Goal: Transaction & Acquisition: Subscribe to service/newsletter

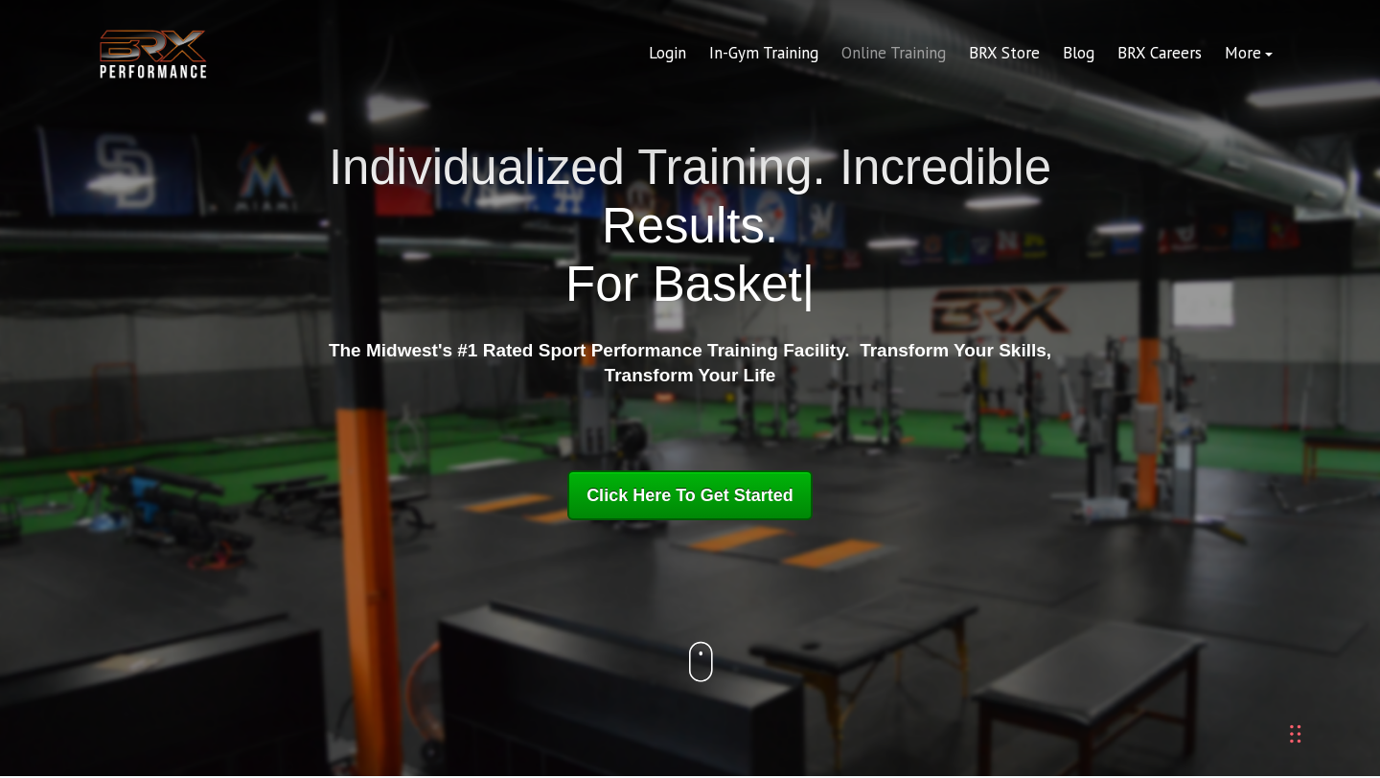
click at [886, 48] on link "Online Training" at bounding box center [893, 54] width 127 height 46
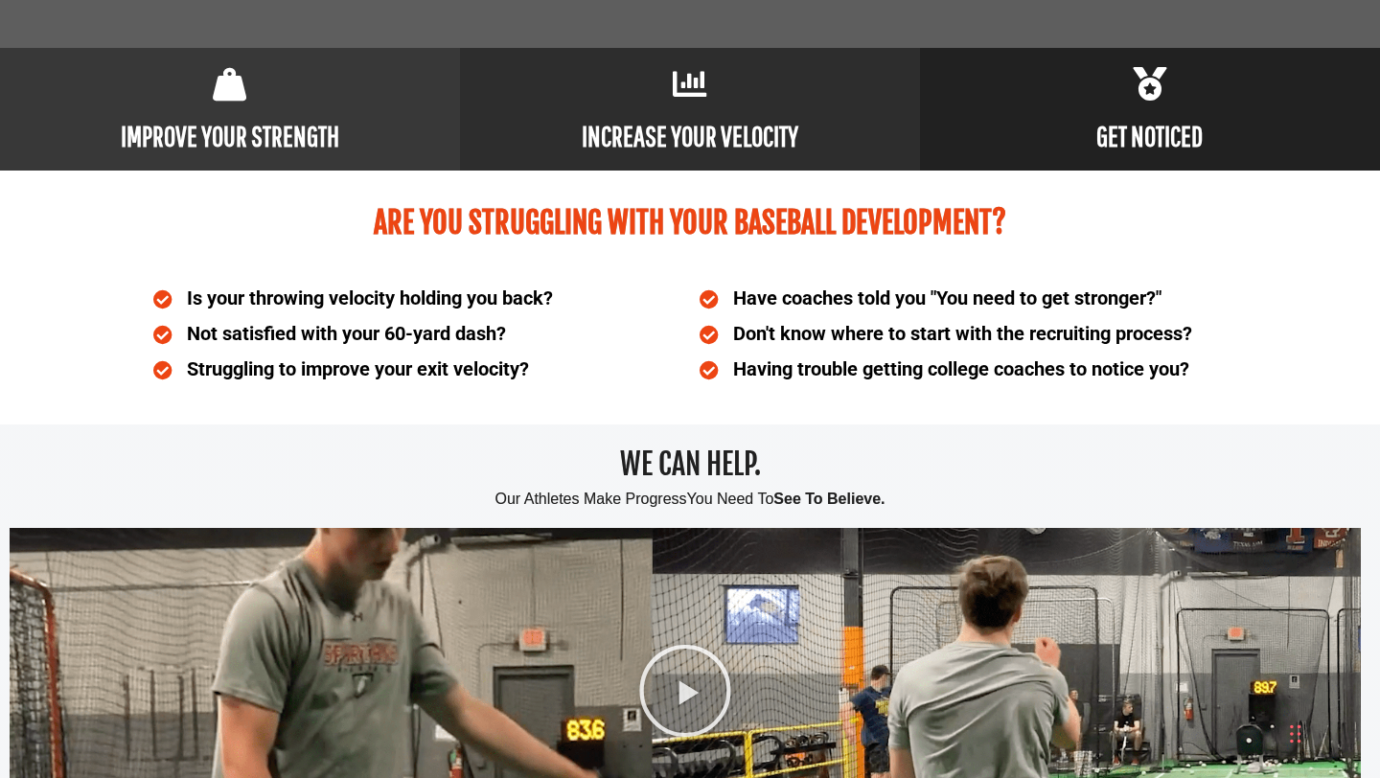
scroll to position [928, 0]
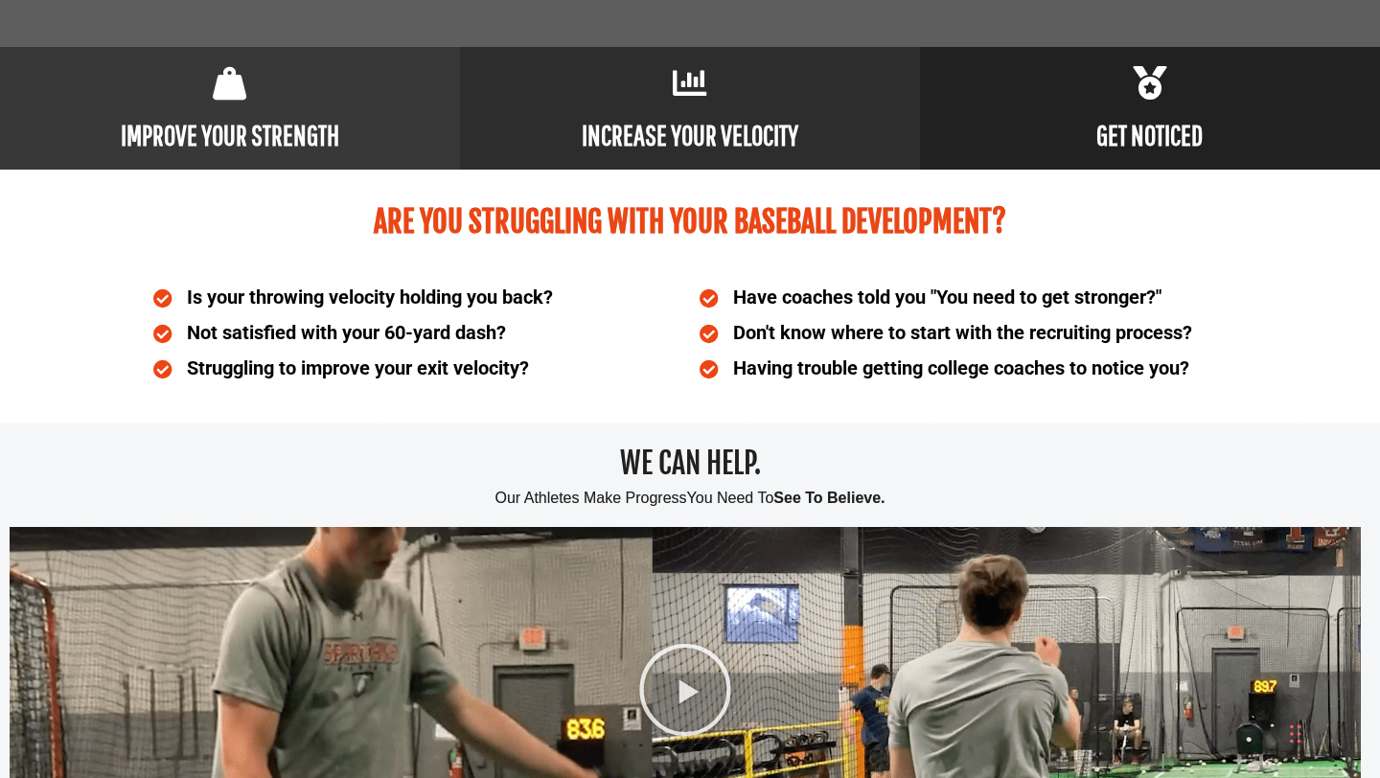
click at [638, 130] on b "INCREASE YOUR VELOCITY" at bounding box center [690, 135] width 217 height 34
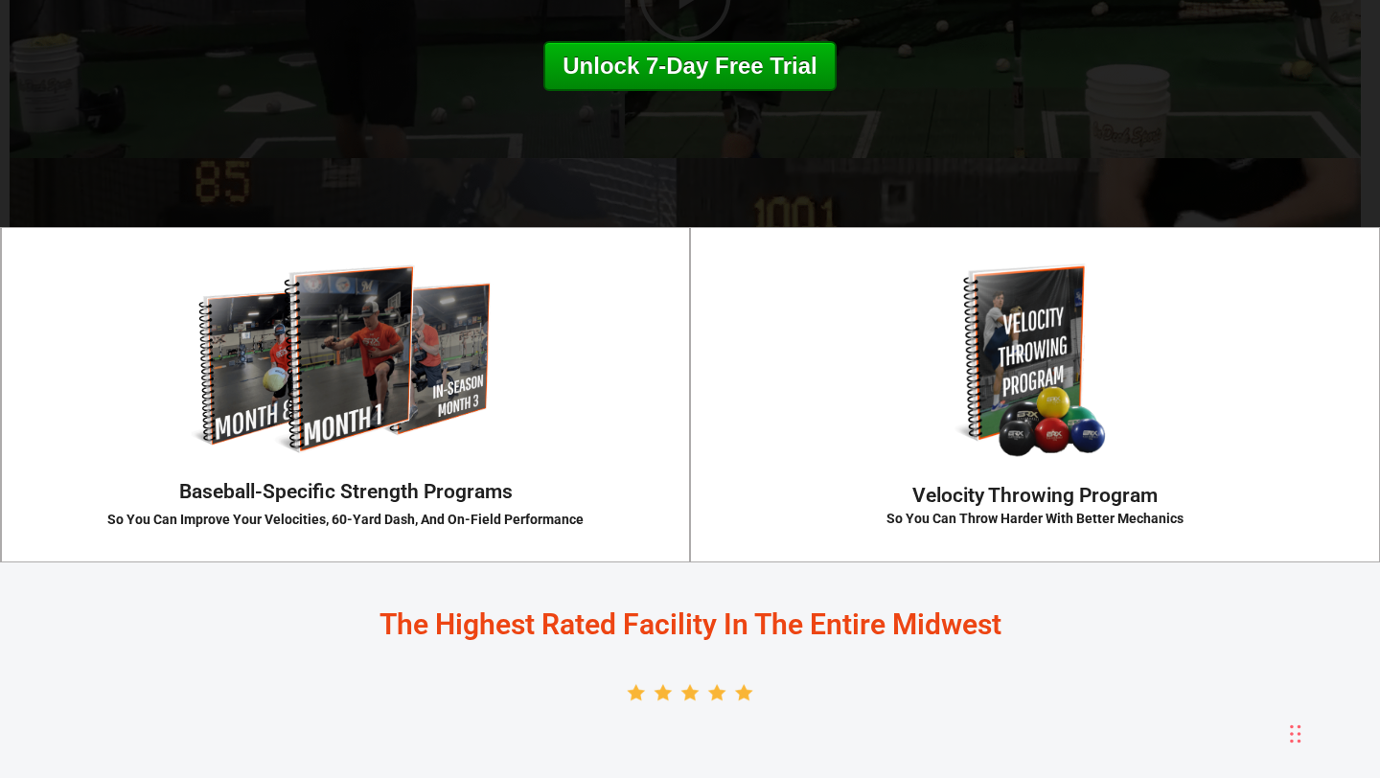
scroll to position [2932, 0]
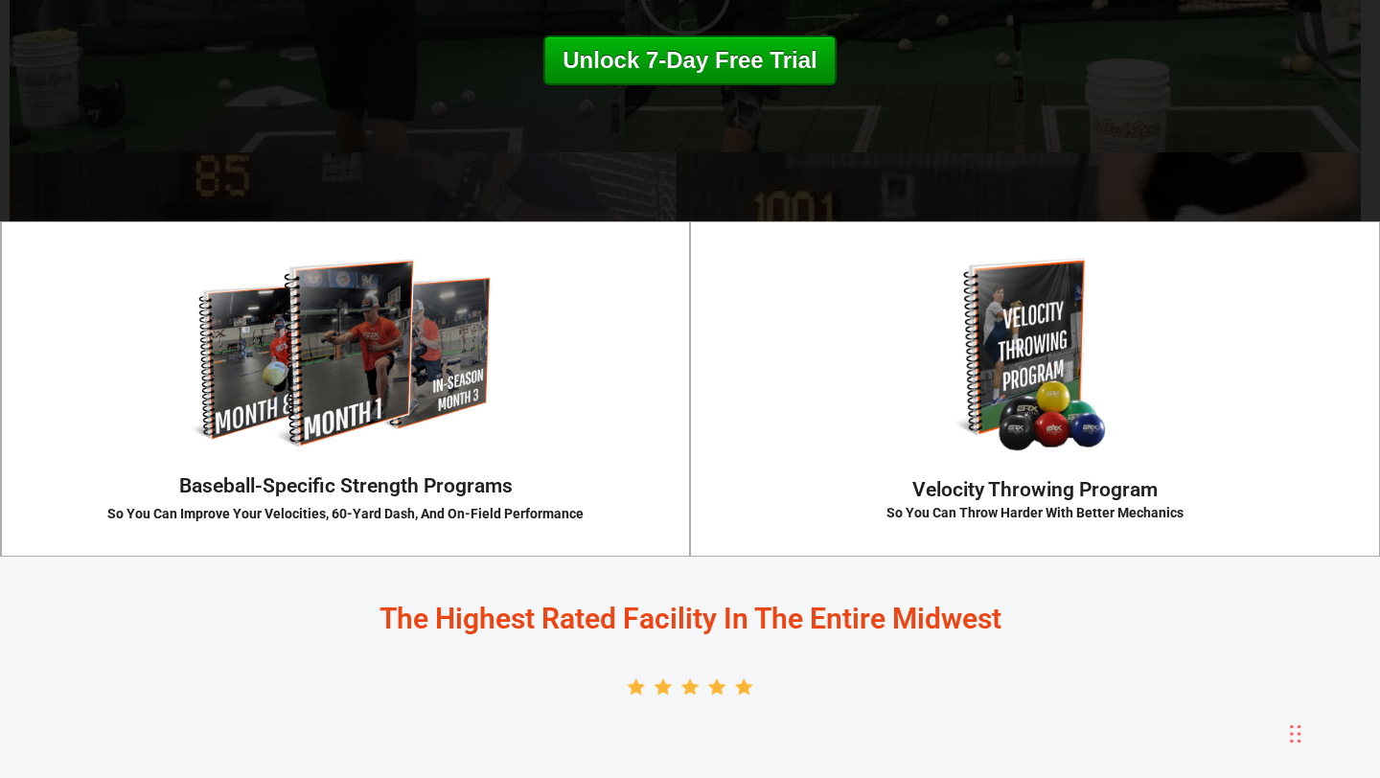
click at [1048, 469] on h3 "VELOCITY PROGRAM" at bounding box center [1035, 483] width 690 height 29
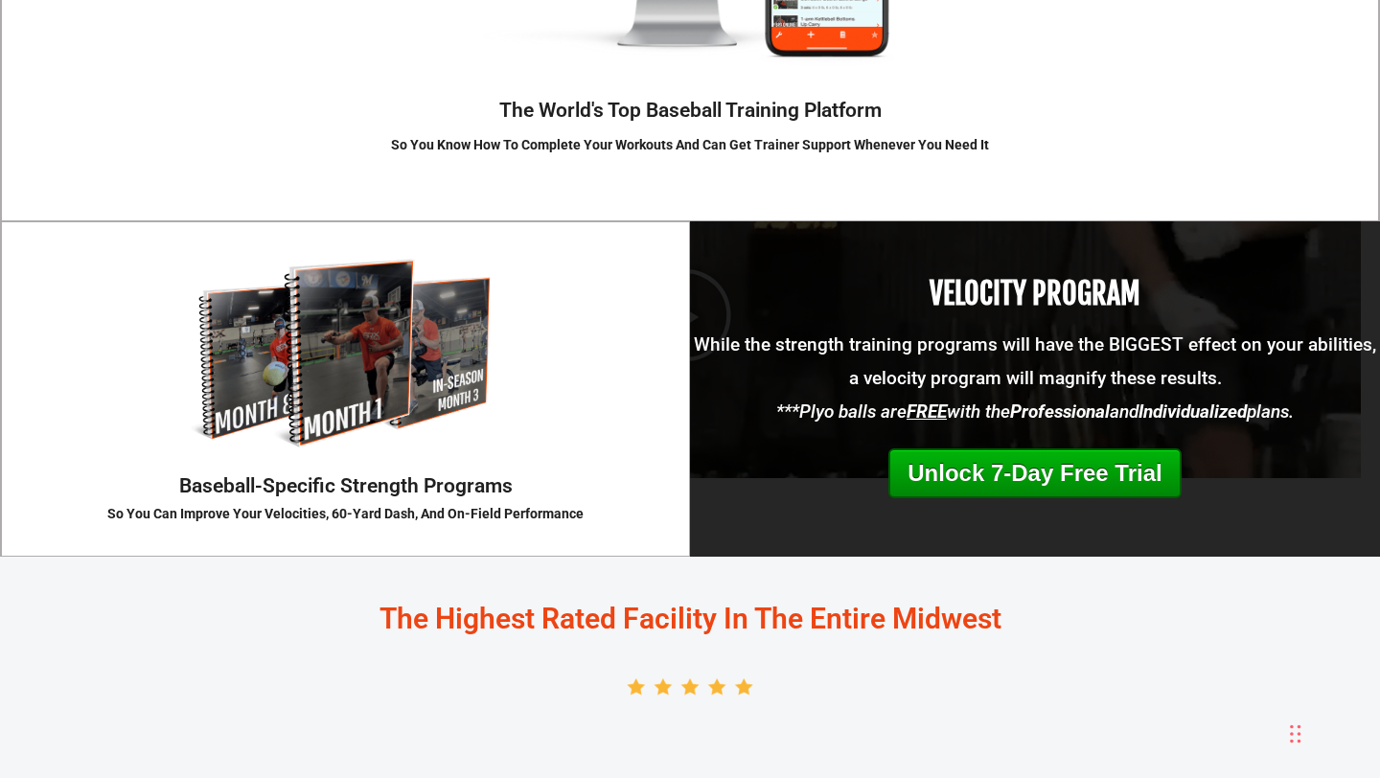
click at [1013, 391] on p "While the strength training programs will have the BIGGEST effect on your abili…" at bounding box center [1035, 361] width 690 height 68
click at [1018, 437] on div "VELOCITY PROGRAM While the strength training programs will have the BIGGEST eff…" at bounding box center [1035, 388] width 690 height 219
click at [1023, 463] on link "Unlock 7-Day Free Trial" at bounding box center [1034, 473] width 292 height 50
